Goal: Transaction & Acquisition: Purchase product/service

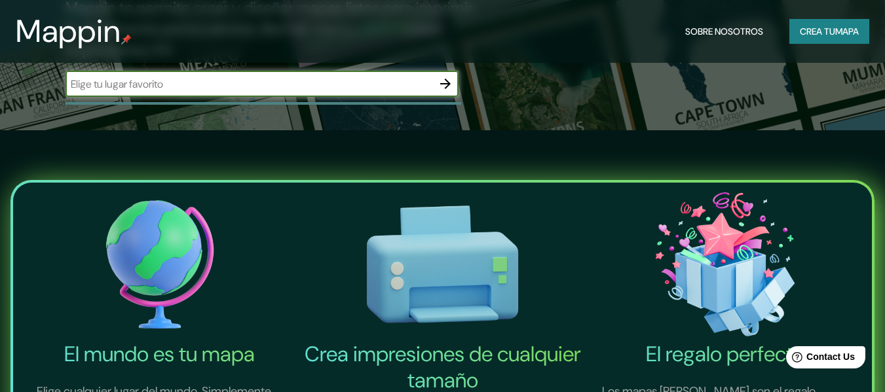
scroll to position [131, 0]
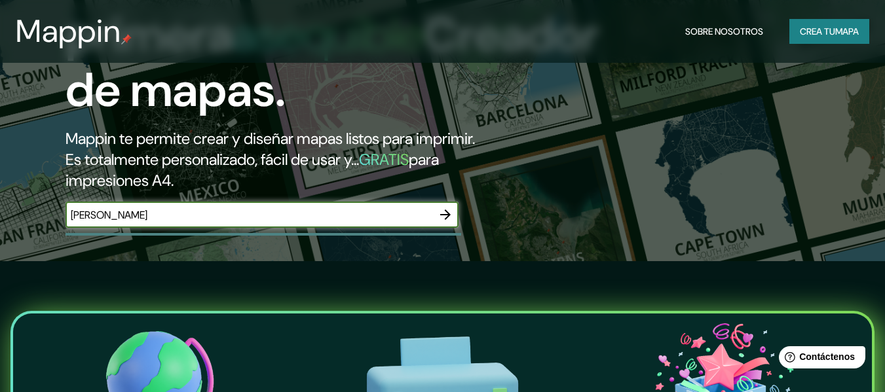
type input "[PERSON_NAME]"
click at [441, 216] on icon "button" at bounding box center [446, 215] width 16 height 16
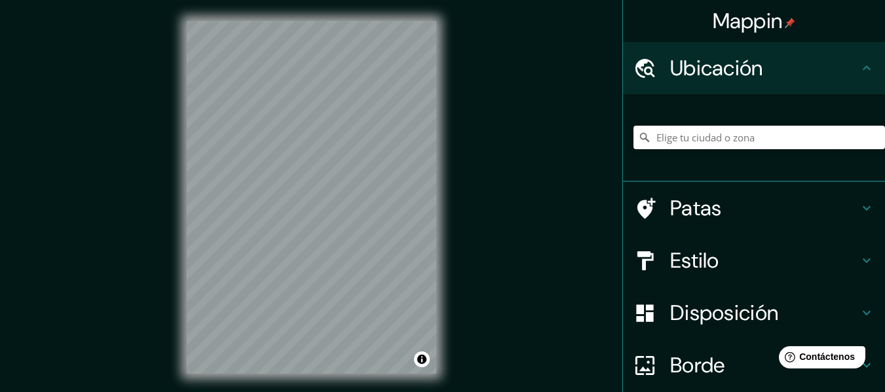
click at [713, 138] on input "Elige tu ciudad o zona" at bounding box center [760, 138] width 252 height 24
click at [843, 139] on input "[PERSON_NAME], [GEOGRAPHIC_DATA][PERSON_NAME], [GEOGRAPHIC_DATA]" at bounding box center [760, 138] width 252 height 24
click at [840, 136] on input "[PERSON_NAME], [GEOGRAPHIC_DATA][PERSON_NAME], [GEOGRAPHIC_DATA]" at bounding box center [760, 138] width 252 height 24
click at [638, 134] on icon at bounding box center [644, 137] width 13 height 13
drag, startPoint x: 825, startPoint y: 141, endPoint x: 635, endPoint y: 149, distance: 189.5
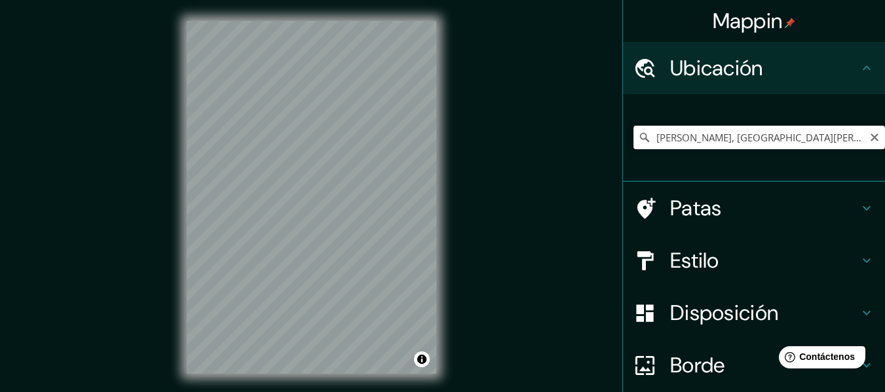
click at [635, 148] on input "[PERSON_NAME], [GEOGRAPHIC_DATA][PERSON_NAME], [GEOGRAPHIC_DATA]" at bounding box center [760, 138] width 252 height 24
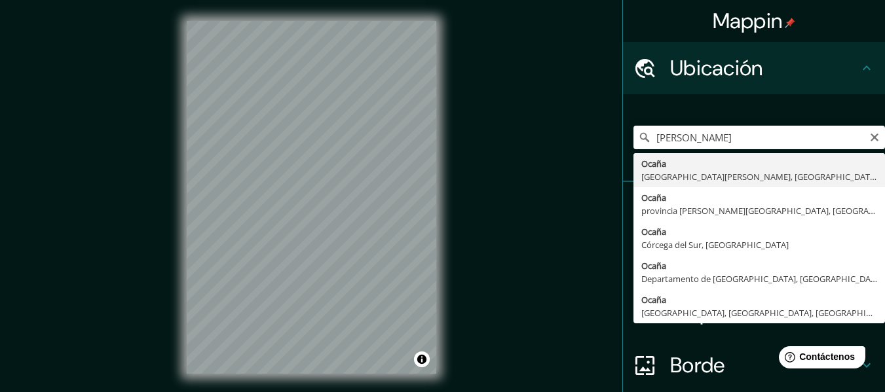
type input "[PERSON_NAME], [GEOGRAPHIC_DATA][PERSON_NAME], [GEOGRAPHIC_DATA]"
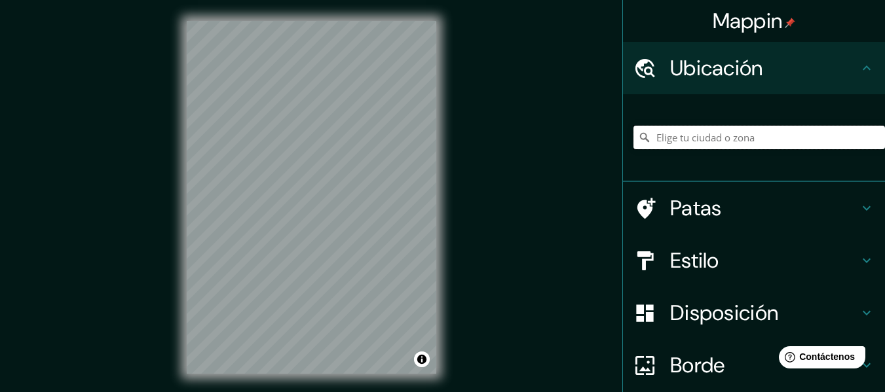
click at [672, 134] on input "Elige tu ciudad o zona" at bounding box center [760, 138] width 252 height 24
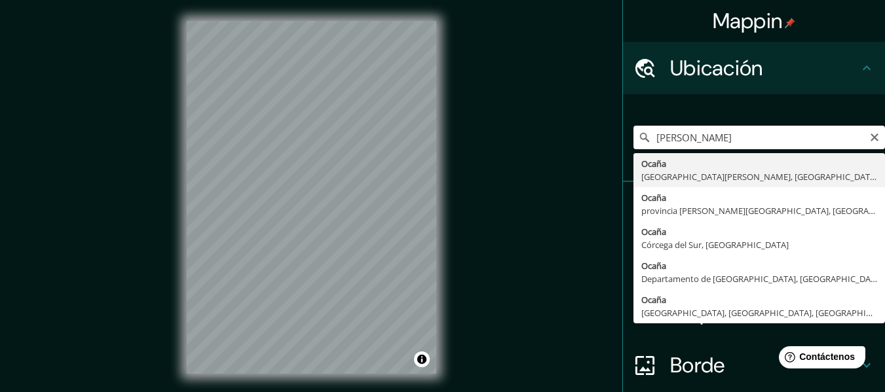
type input "[PERSON_NAME], [GEOGRAPHIC_DATA][PERSON_NAME], [GEOGRAPHIC_DATA]"
